Goal: Transaction & Acquisition: Purchase product/service

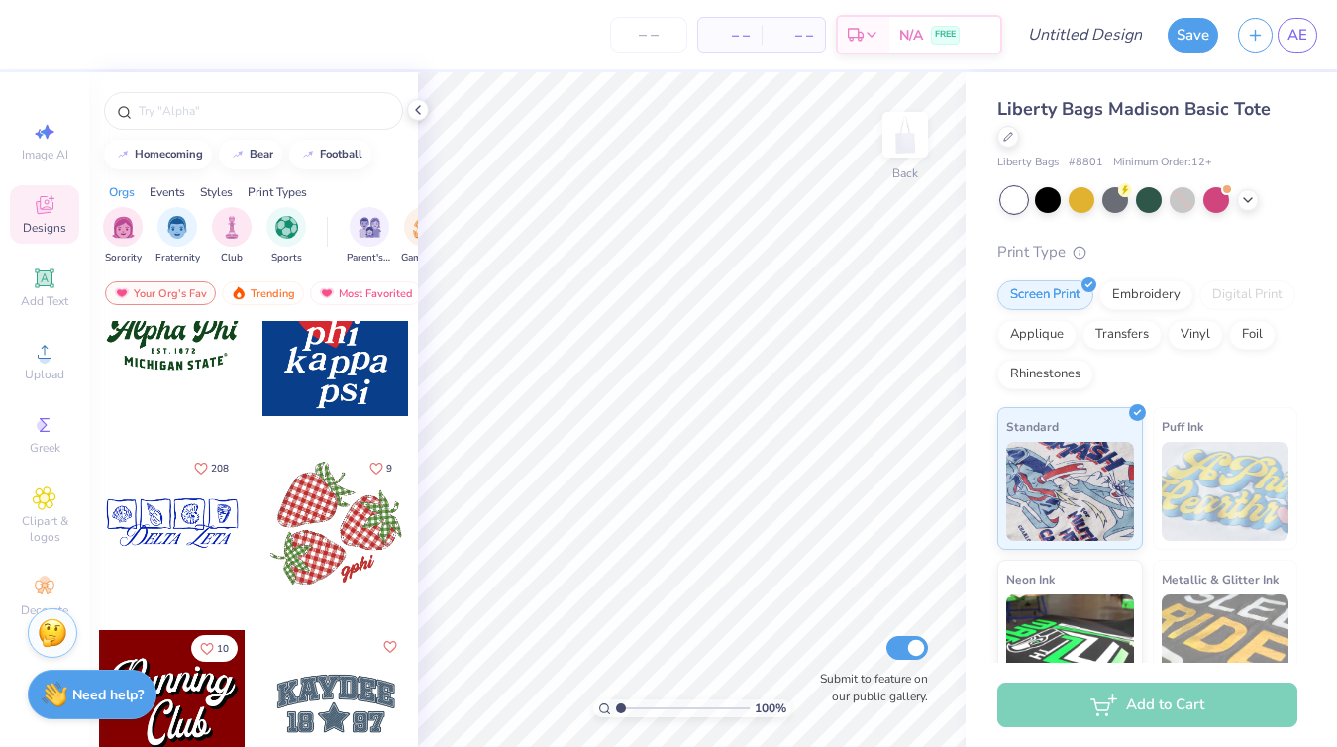
scroll to position [2393, 0]
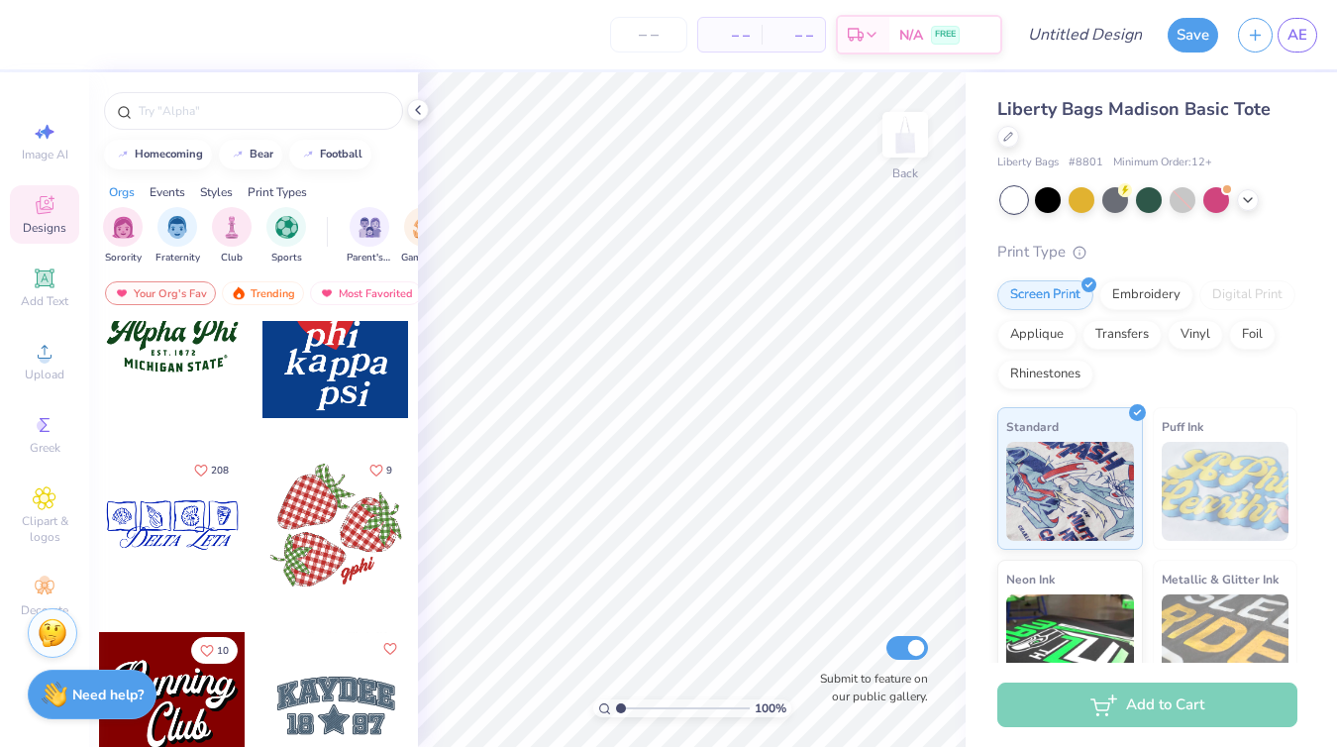
click at [324, 555] on div at bounding box center [335, 525] width 147 height 147
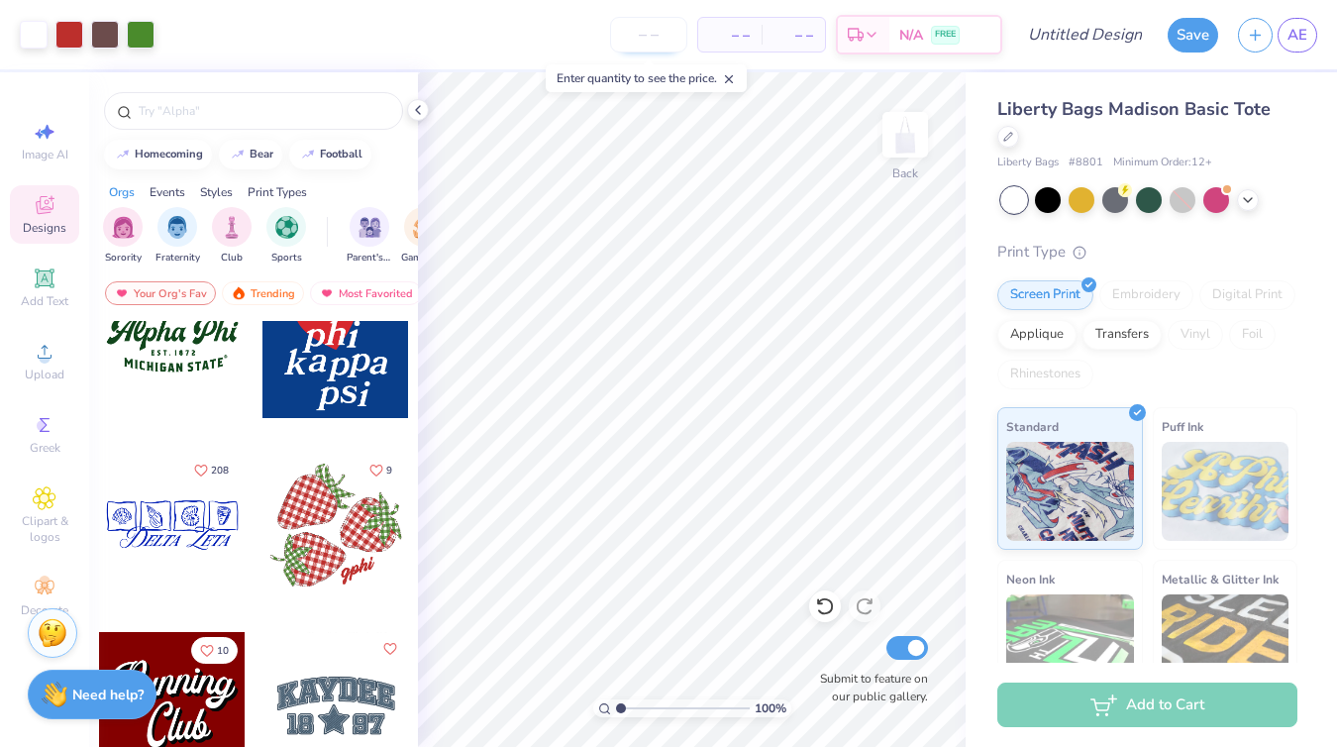
click at [645, 51] on input "number" at bounding box center [648, 35] width 77 height 36
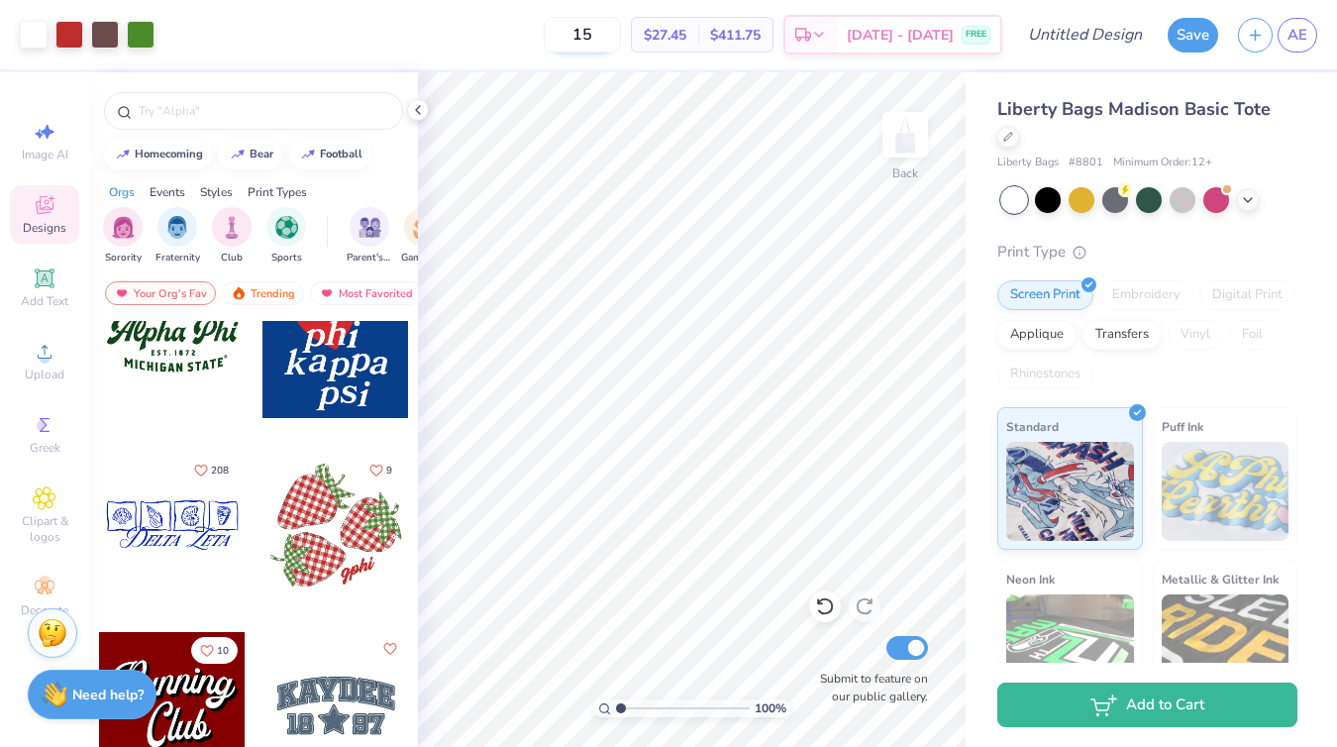
type input "1"
type input "2"
type input "1"
type input "2"
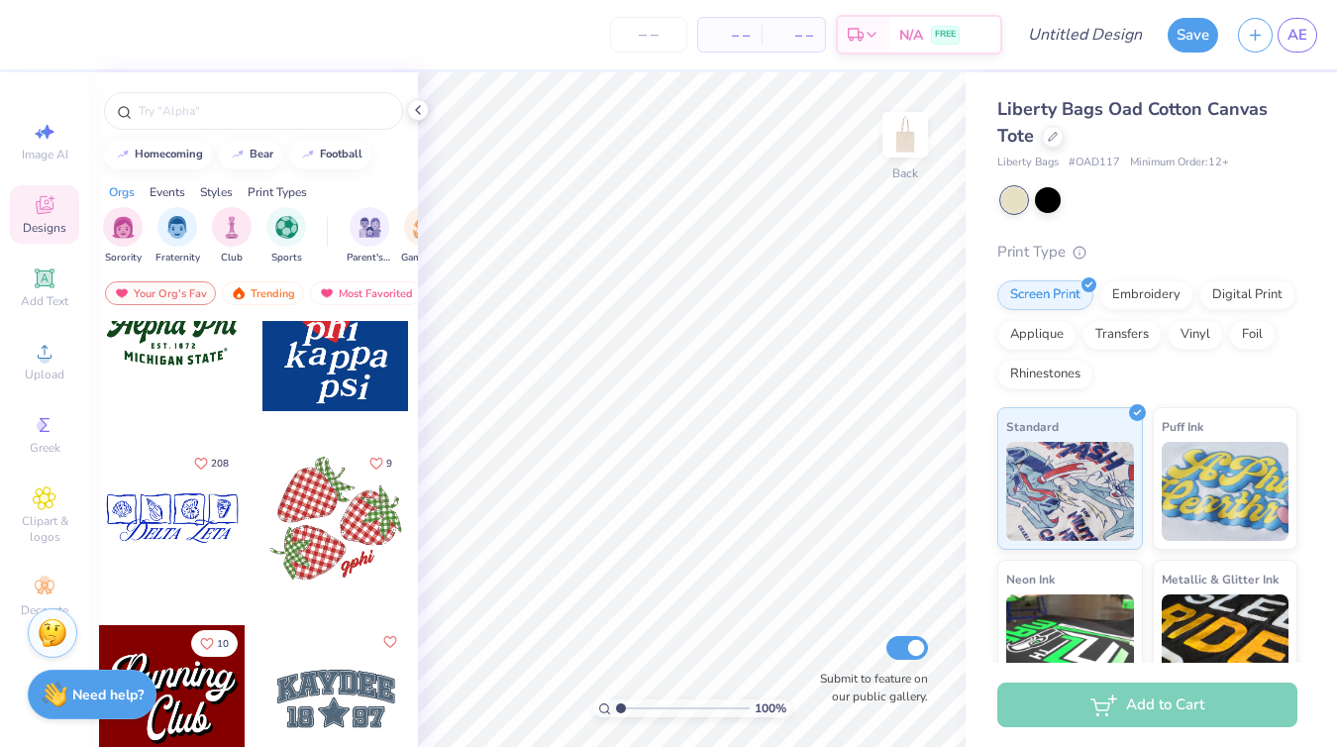
scroll to position [2406, 0]
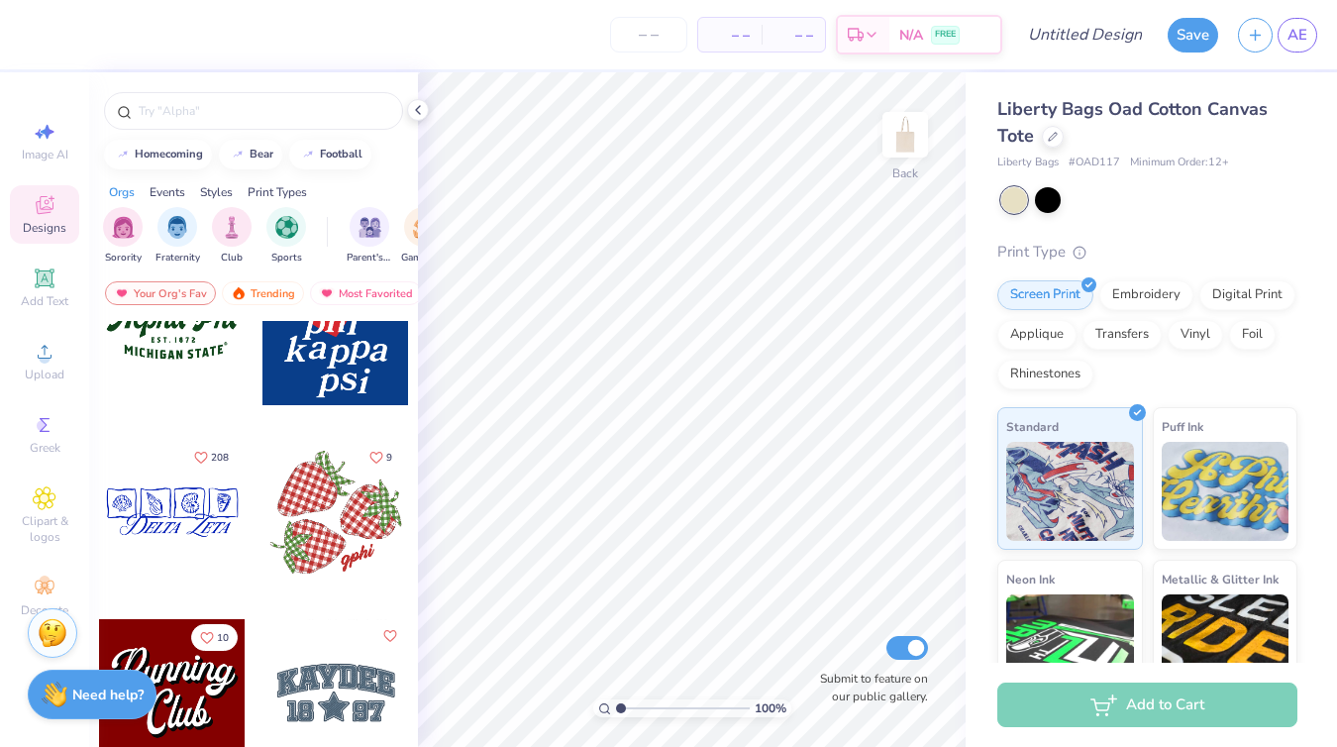
click at [325, 500] on div at bounding box center [335, 512] width 147 height 147
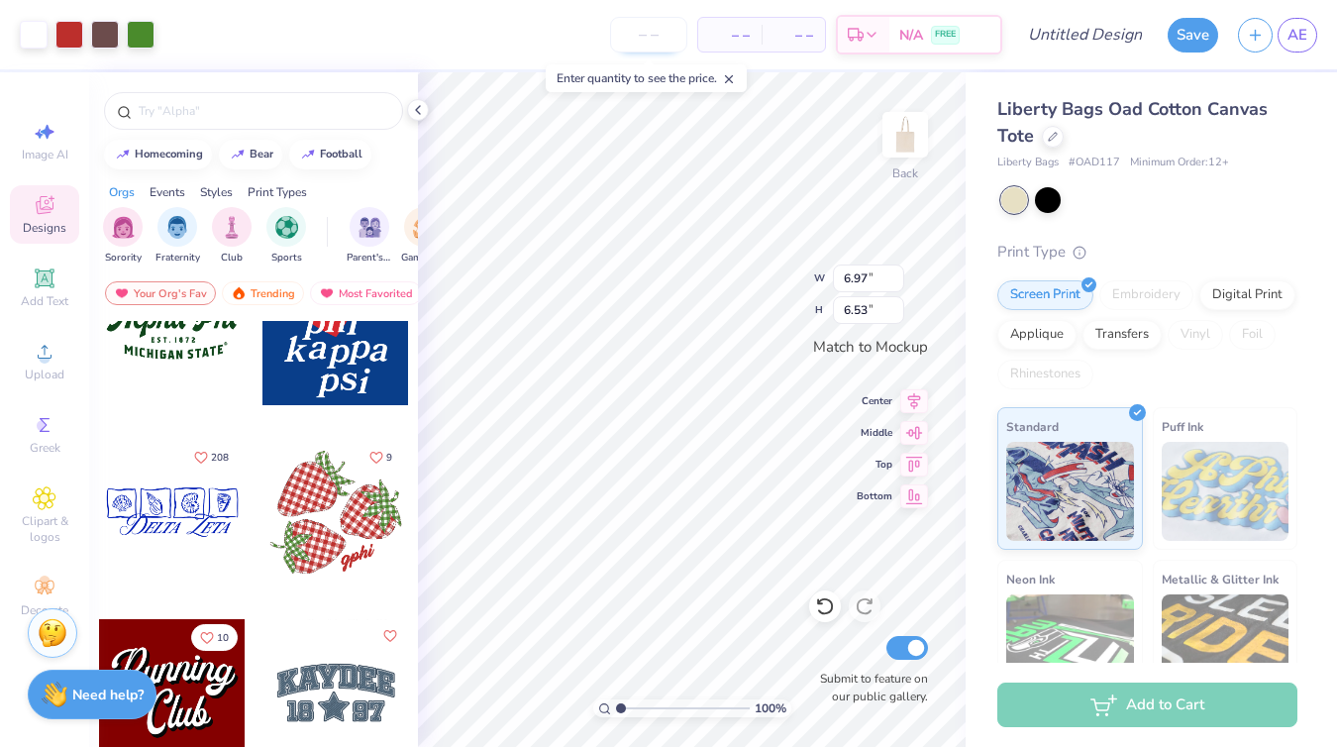
click at [649, 40] on input "number" at bounding box center [648, 35] width 77 height 36
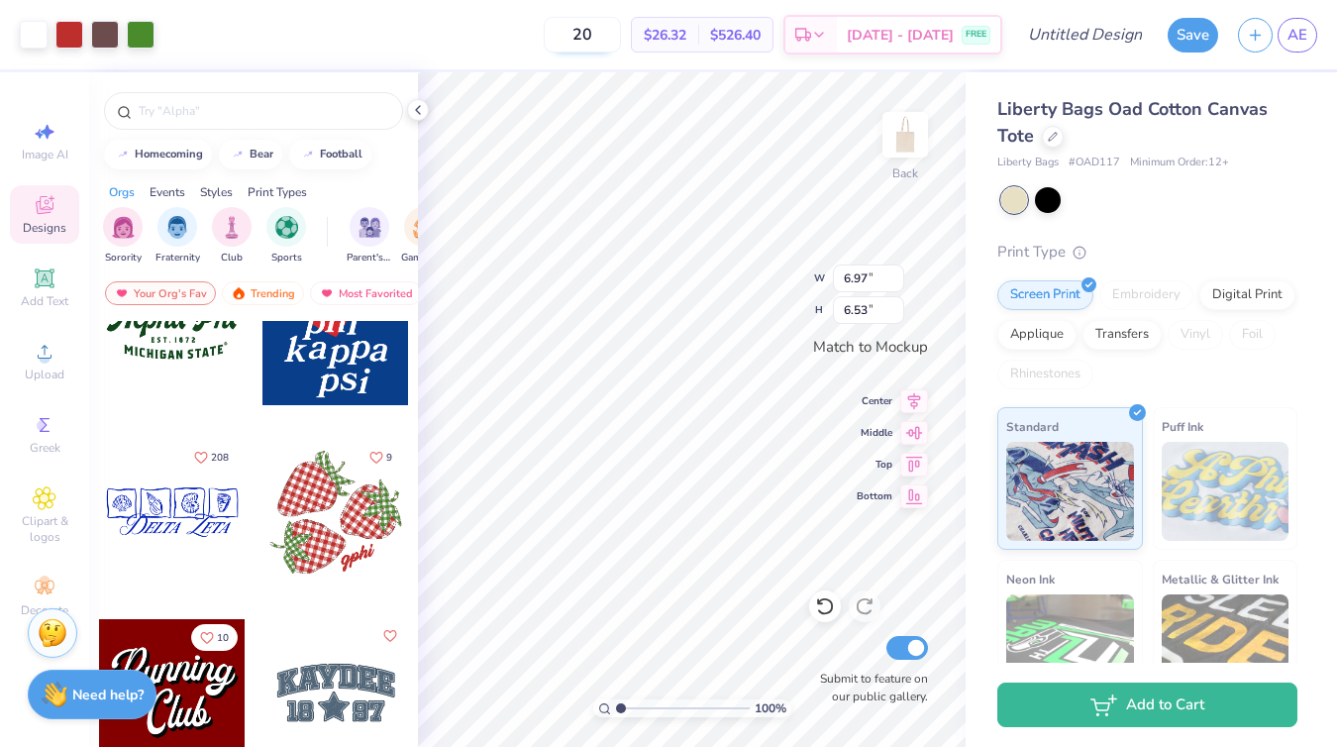
type input "2"
type input "1"
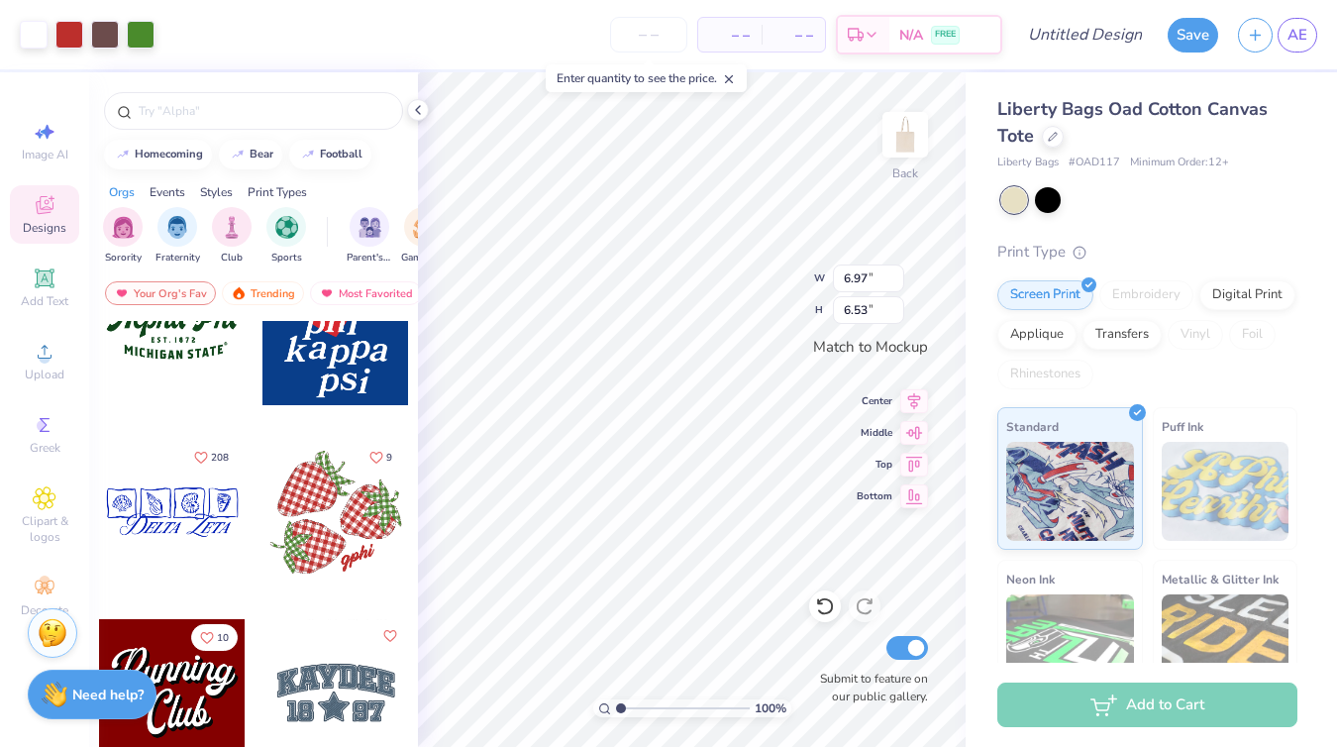
type input "4"
type input "8"
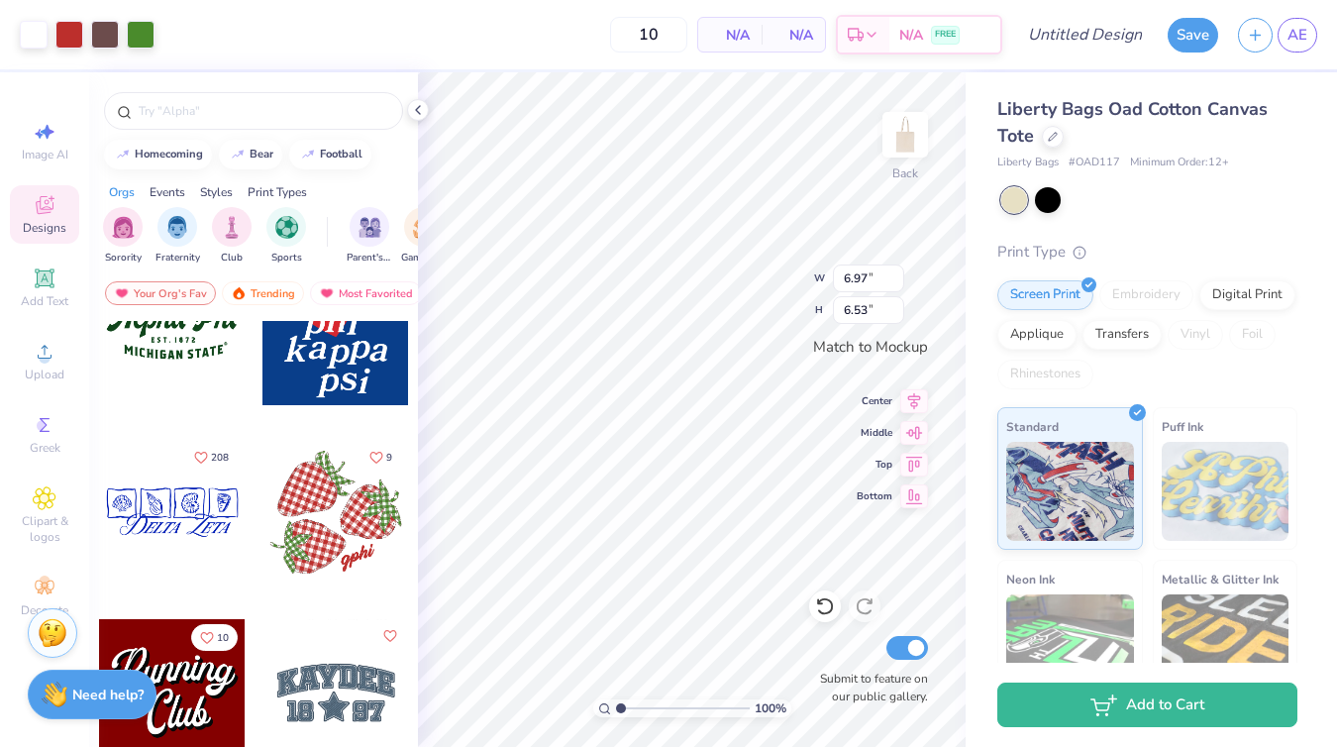
type input "1"
type input "3"
type input "4"
type input "2"
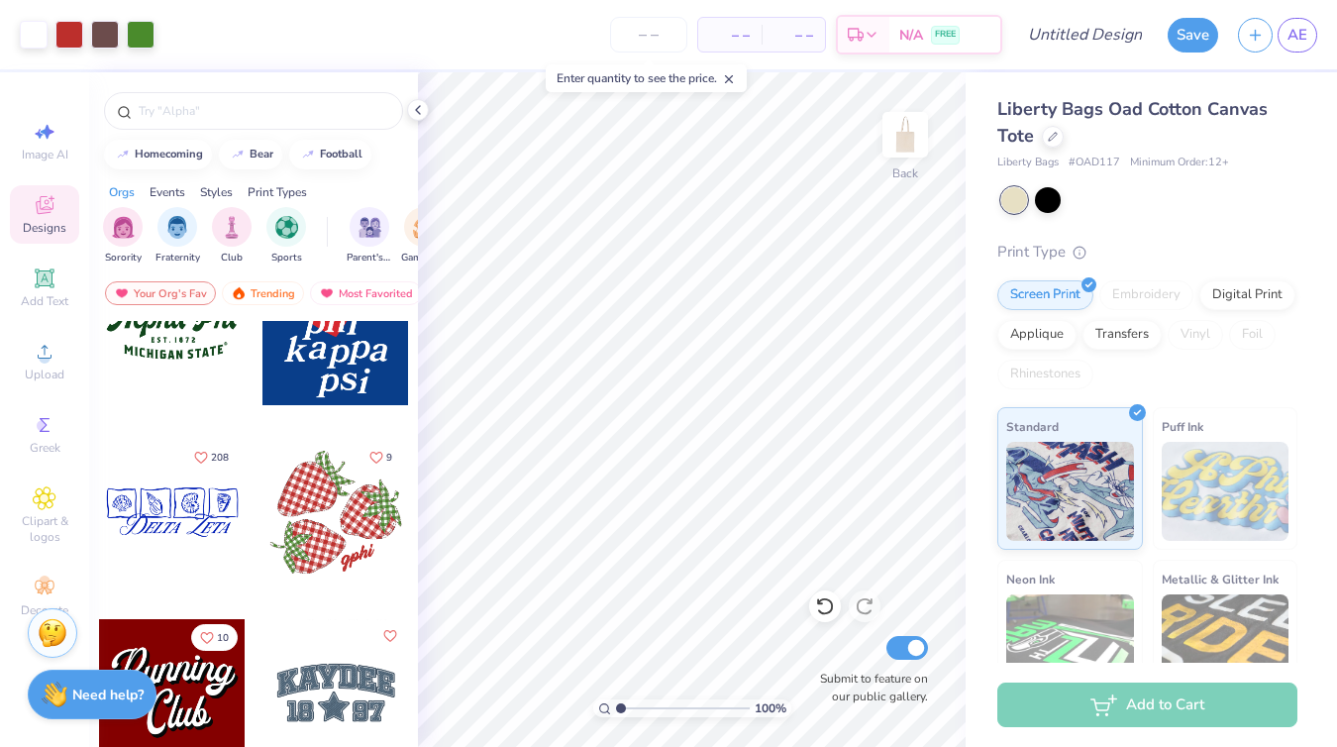
click at [734, 37] on span "– –" at bounding box center [730, 35] width 40 height 21
click at [742, 36] on span "– –" at bounding box center [730, 35] width 40 height 21
